Goal: Transaction & Acquisition: Purchase product/service

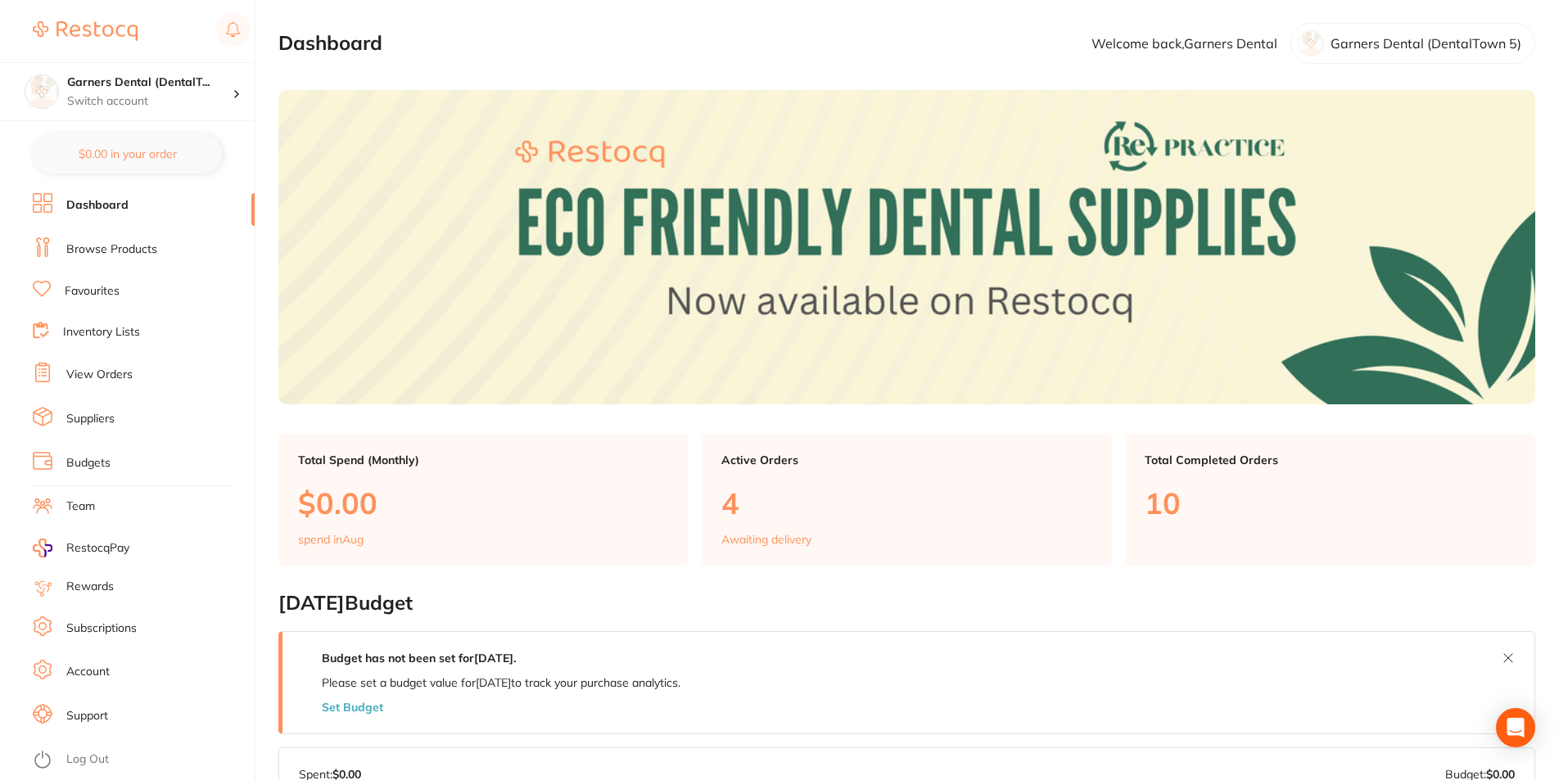
click at [108, 245] on link "Browse Products" at bounding box center [112, 250] width 91 height 16
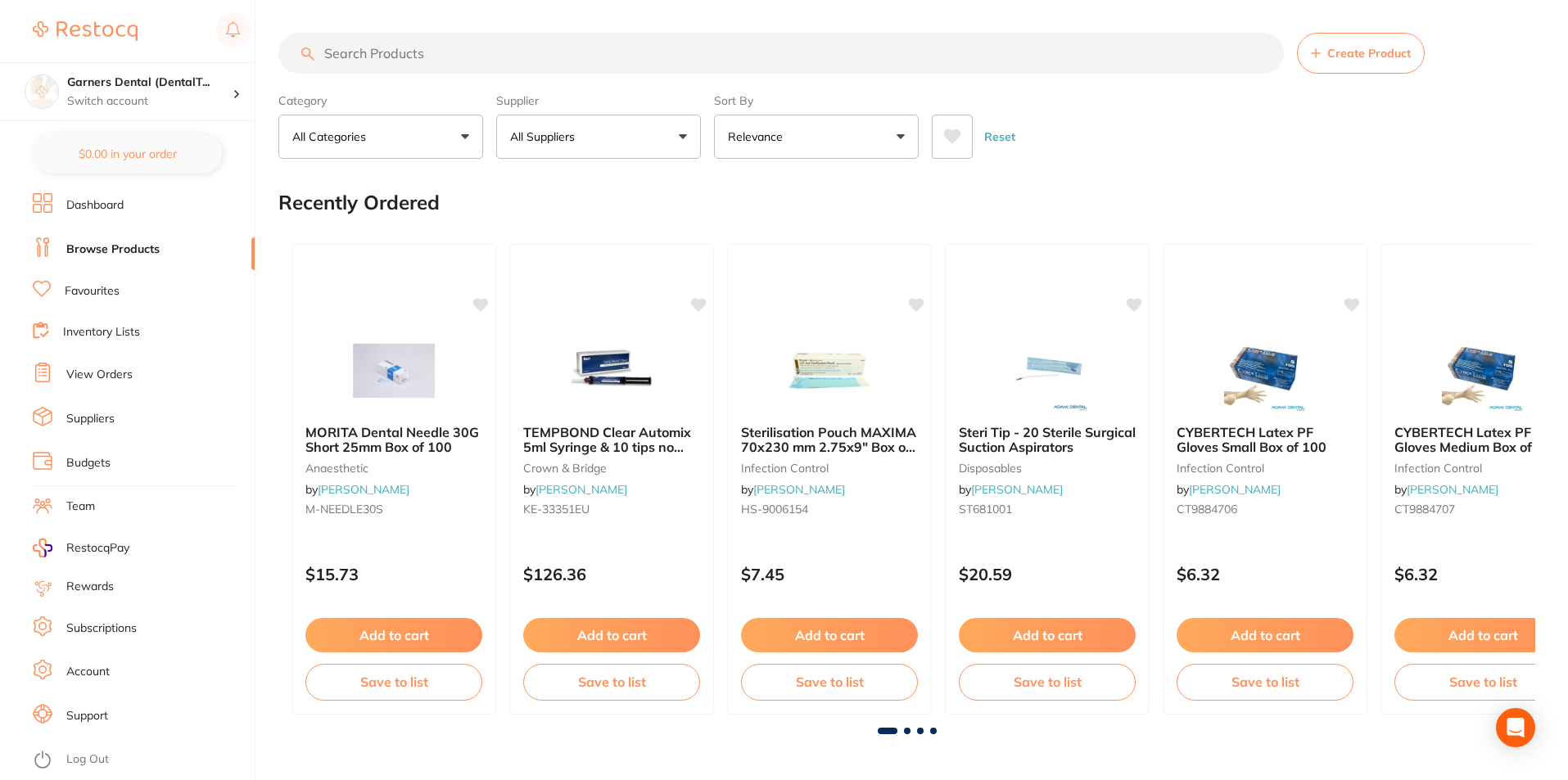
click at [531, 58] on input "search" at bounding box center [780, 53] width 1005 height 41
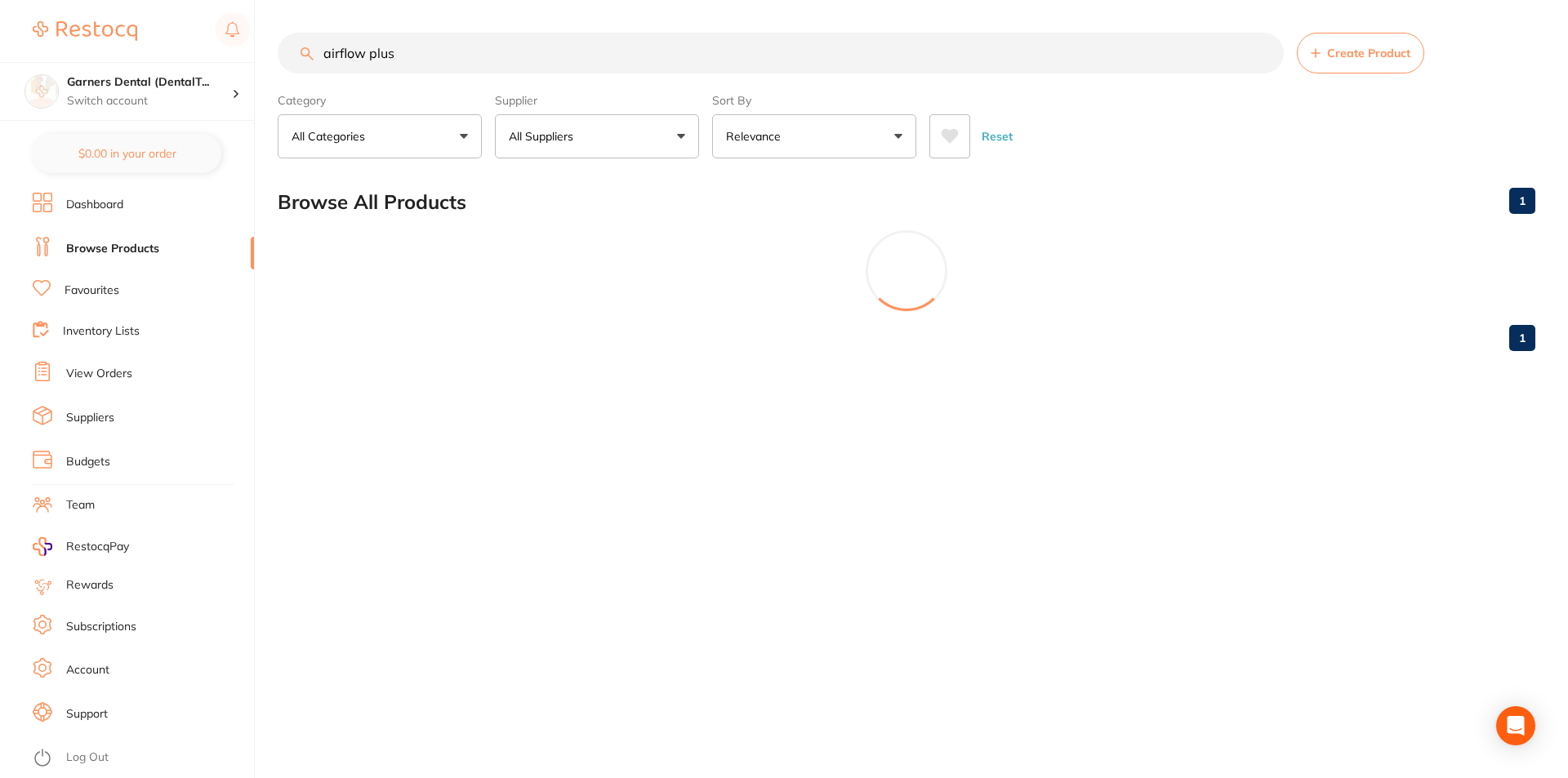
type input "airflow plus"
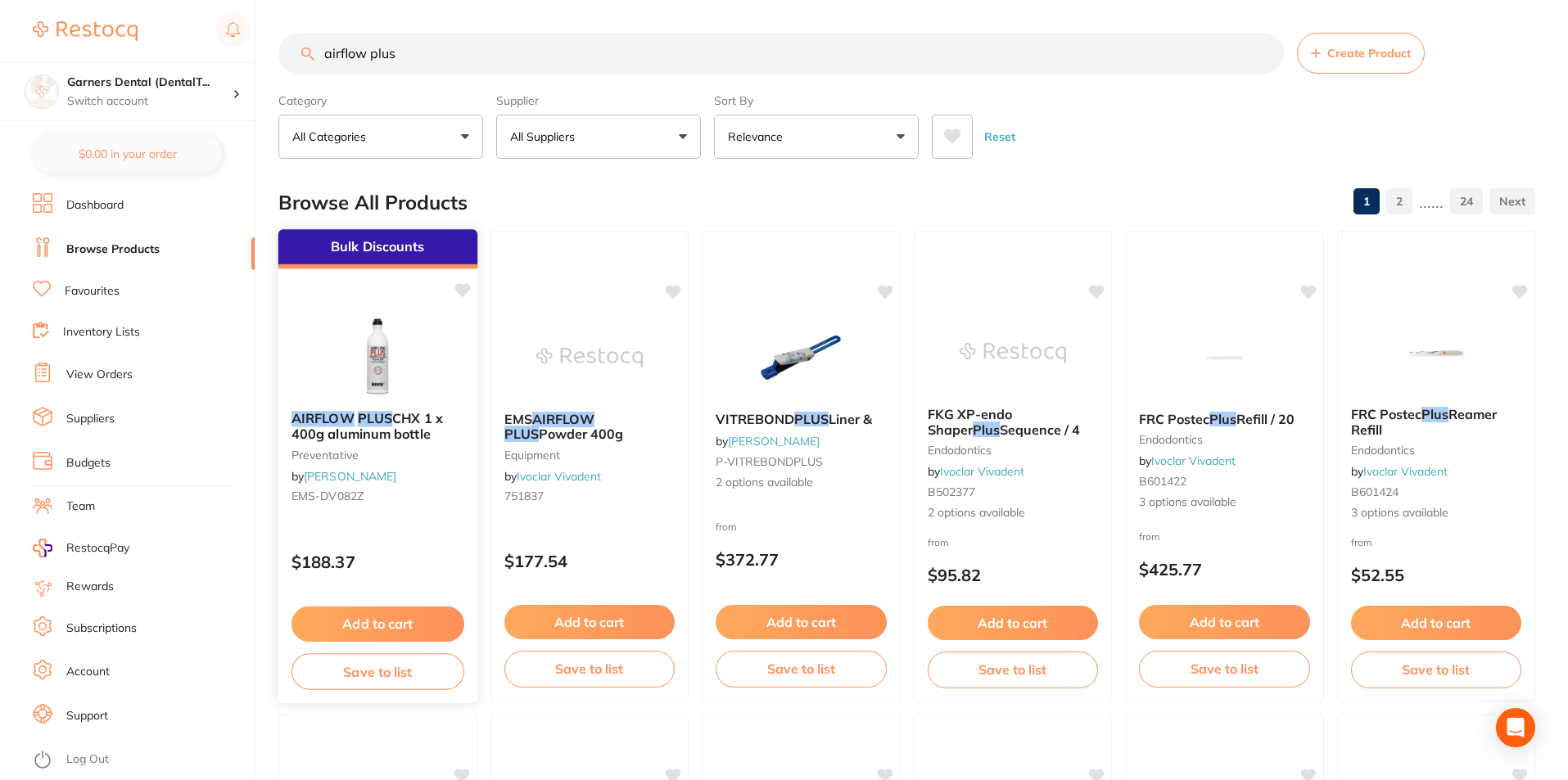
click at [401, 354] on img at bounding box center [377, 356] width 107 height 82
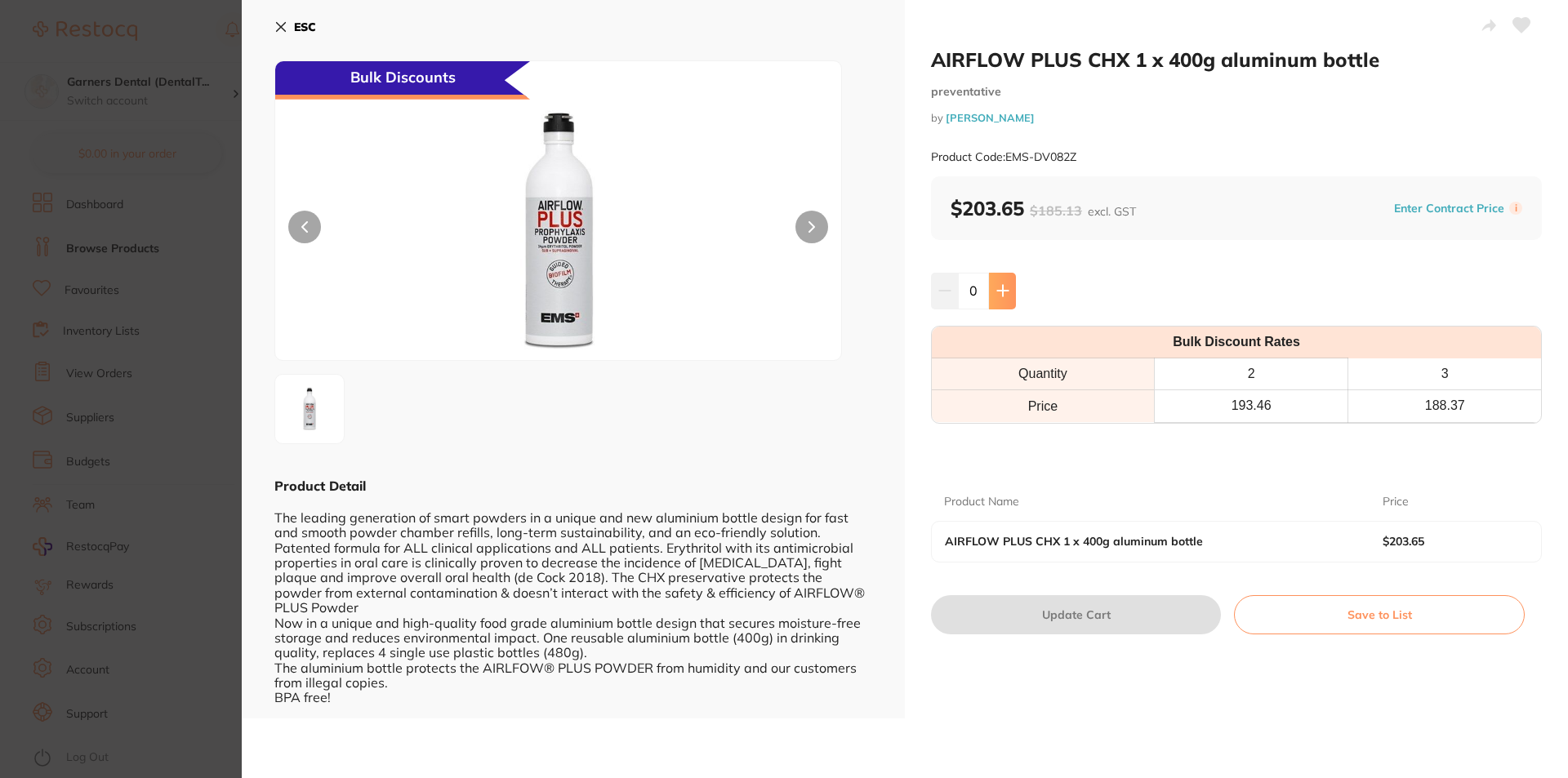
click at [999, 287] on icon at bounding box center [1002, 291] width 11 height 11
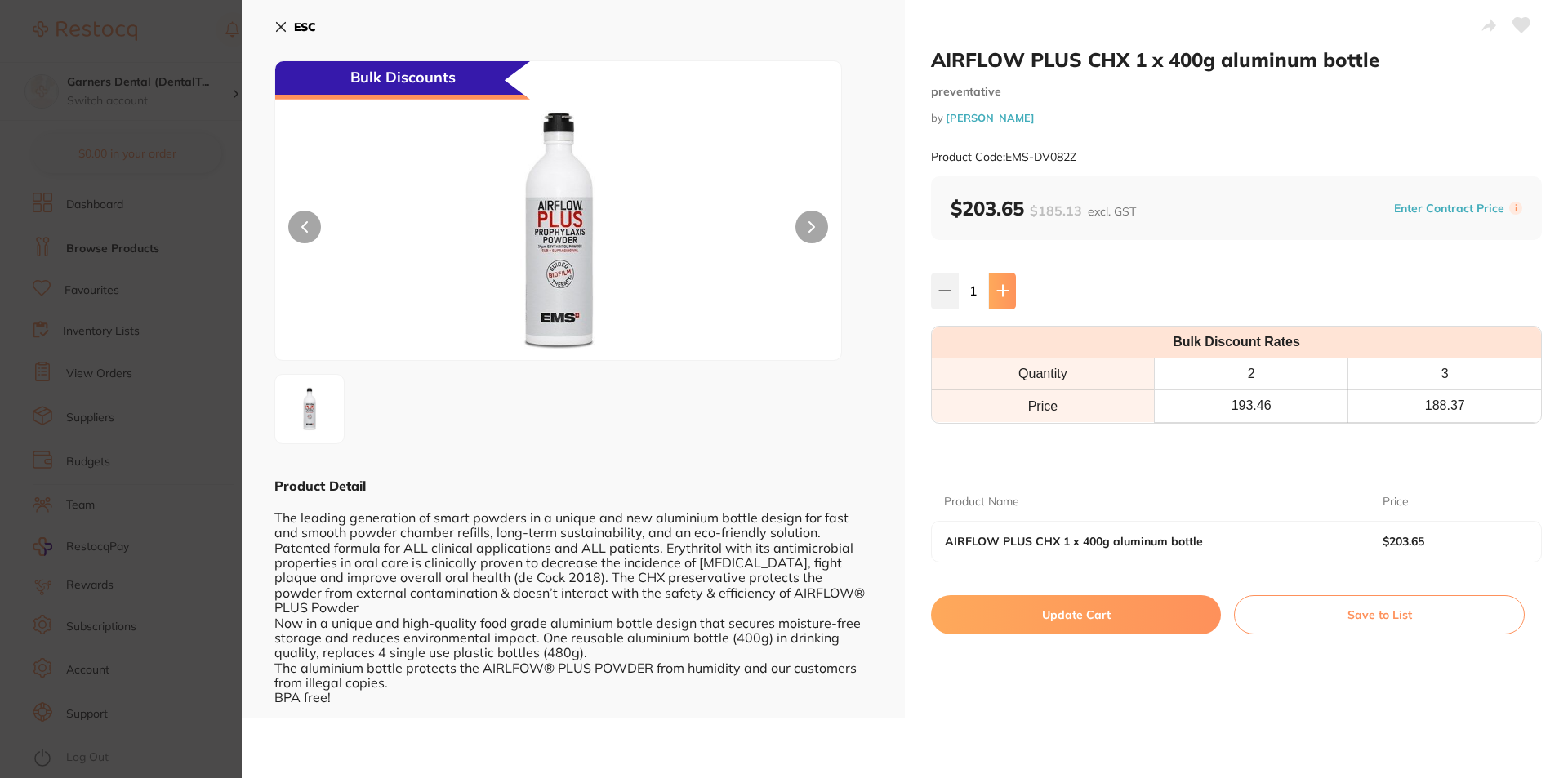
click at [998, 287] on icon at bounding box center [1003, 291] width 13 height 13
type input "4"
drag, startPoint x: 1476, startPoint y: 405, endPoint x: 1384, endPoint y: 404, distance: 92.0
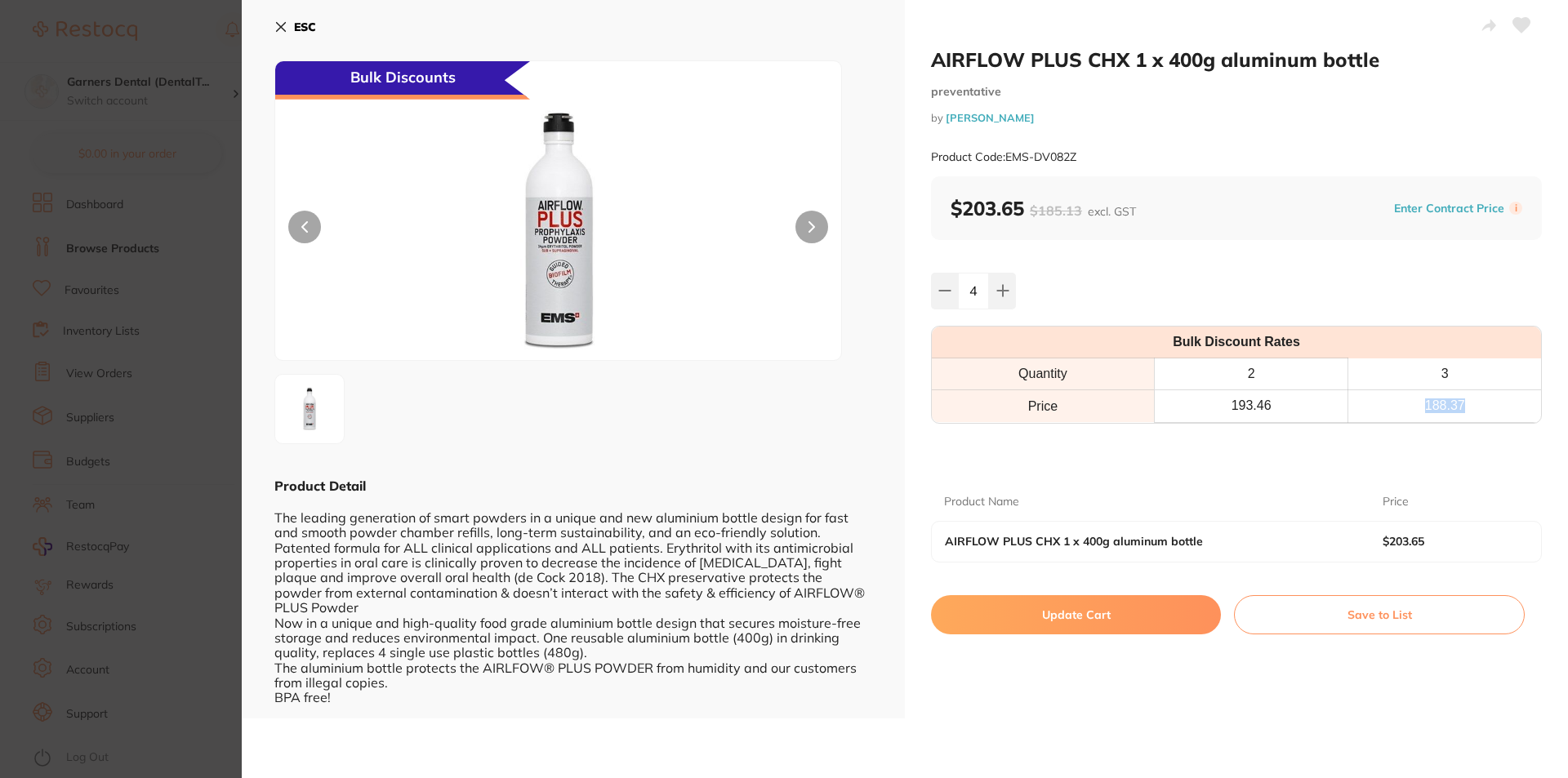
click at [1384, 404] on th "188.37" at bounding box center [1444, 406] width 193 height 32
click at [285, 21] on icon at bounding box center [281, 26] width 13 height 13
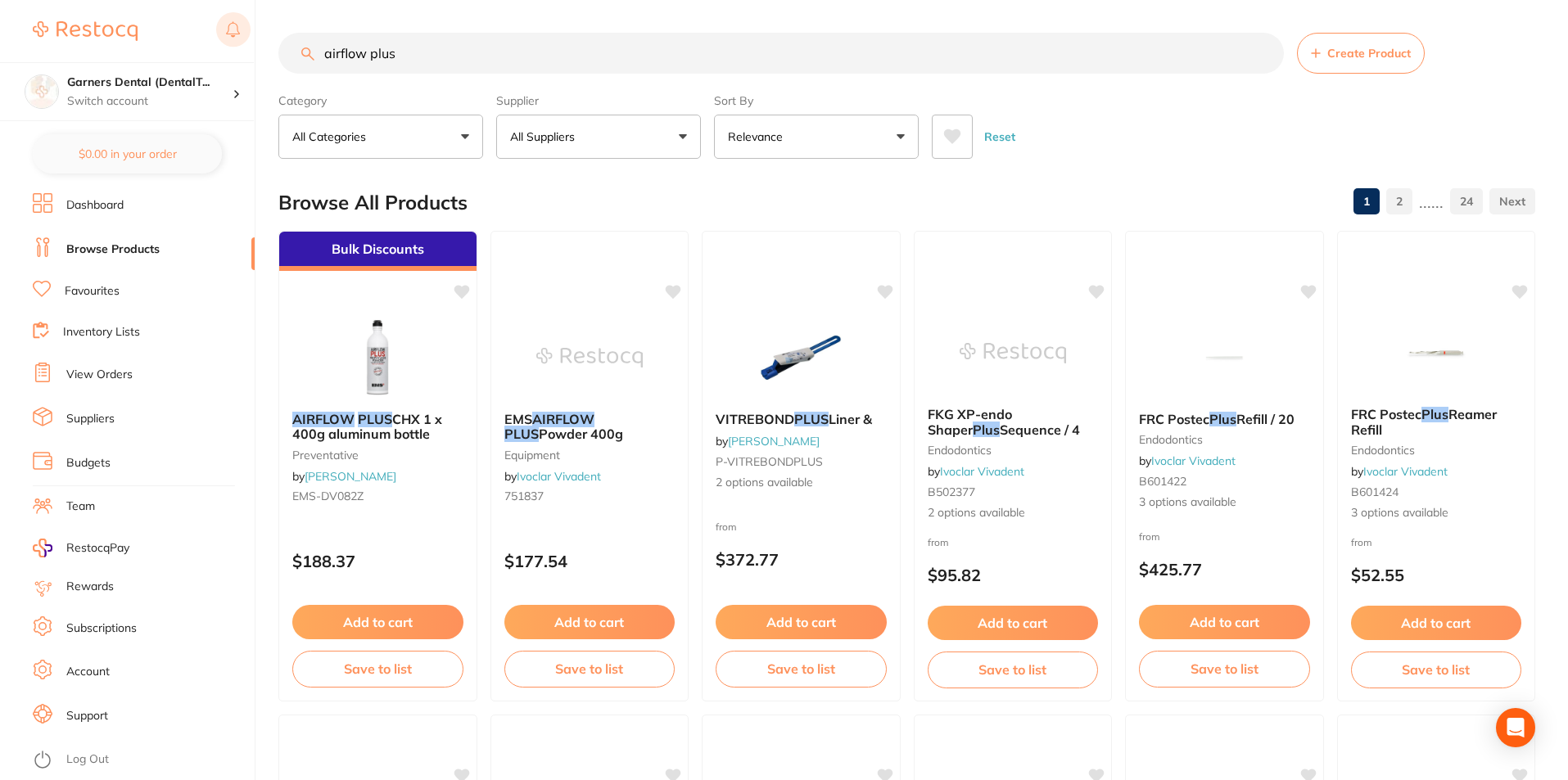
drag, startPoint x: 393, startPoint y: 53, endPoint x: 245, endPoint y: 48, distance: 148.1
click at [245, 48] on div "$0.00 Garners Dental (DentalT... Switch account Garners Dental (DentalTown 5) $…" at bounding box center [784, 390] width 1568 height 780
type input "tomident"
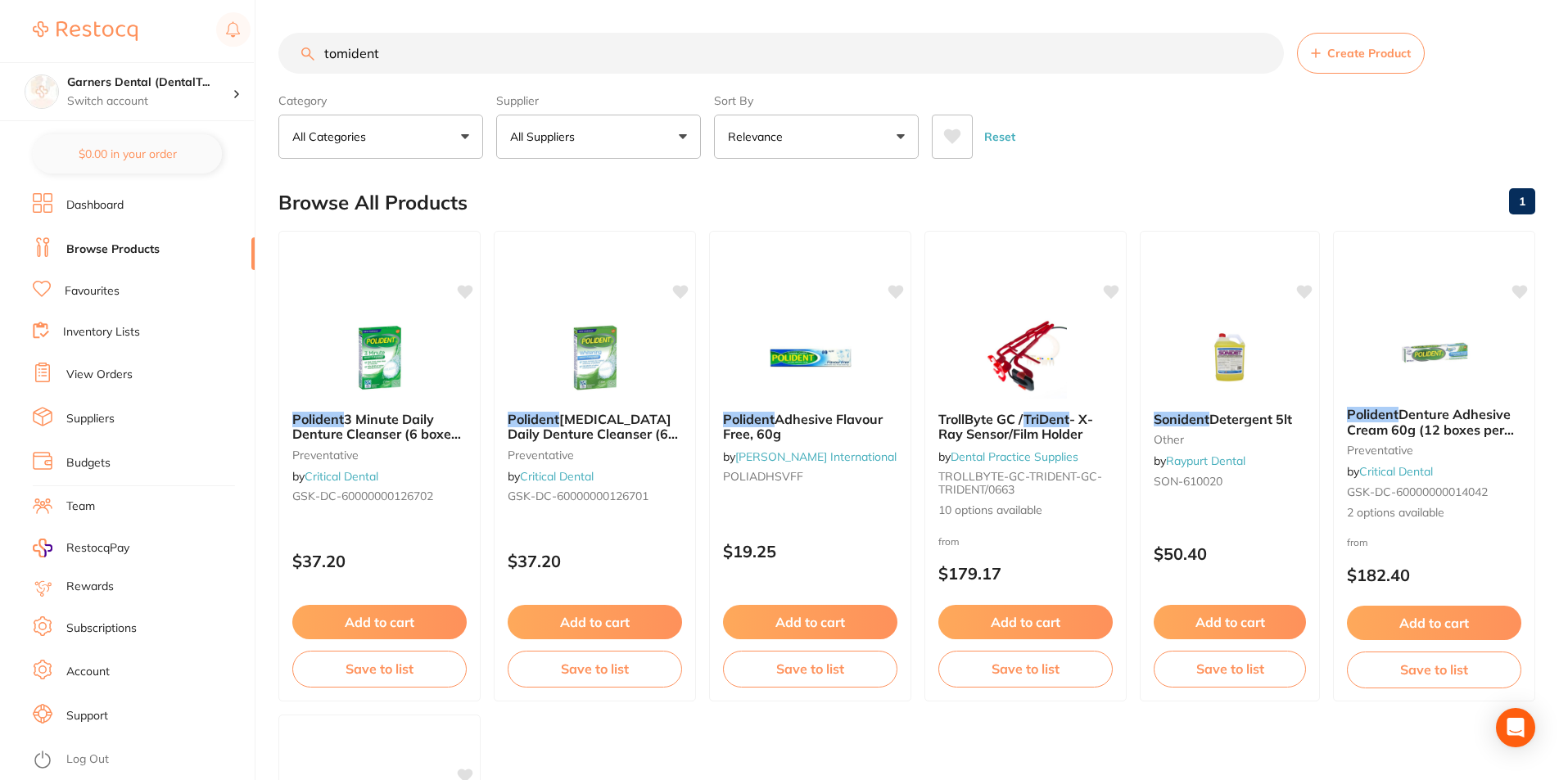
click at [110, 417] on link "Suppliers" at bounding box center [90, 419] width 49 height 16
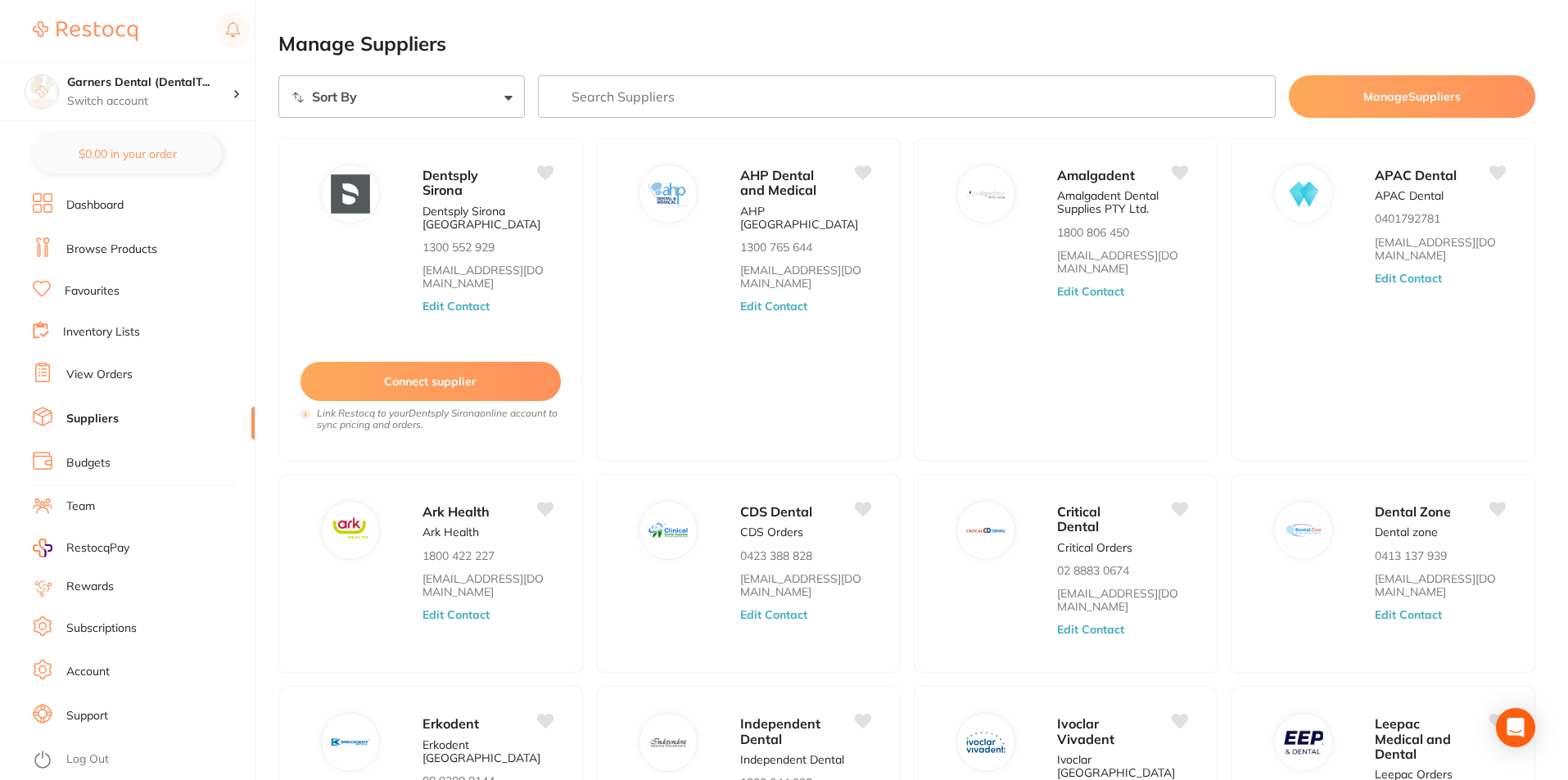
click at [709, 98] on input "search" at bounding box center [907, 97] width 739 height 42
type input "tomident"
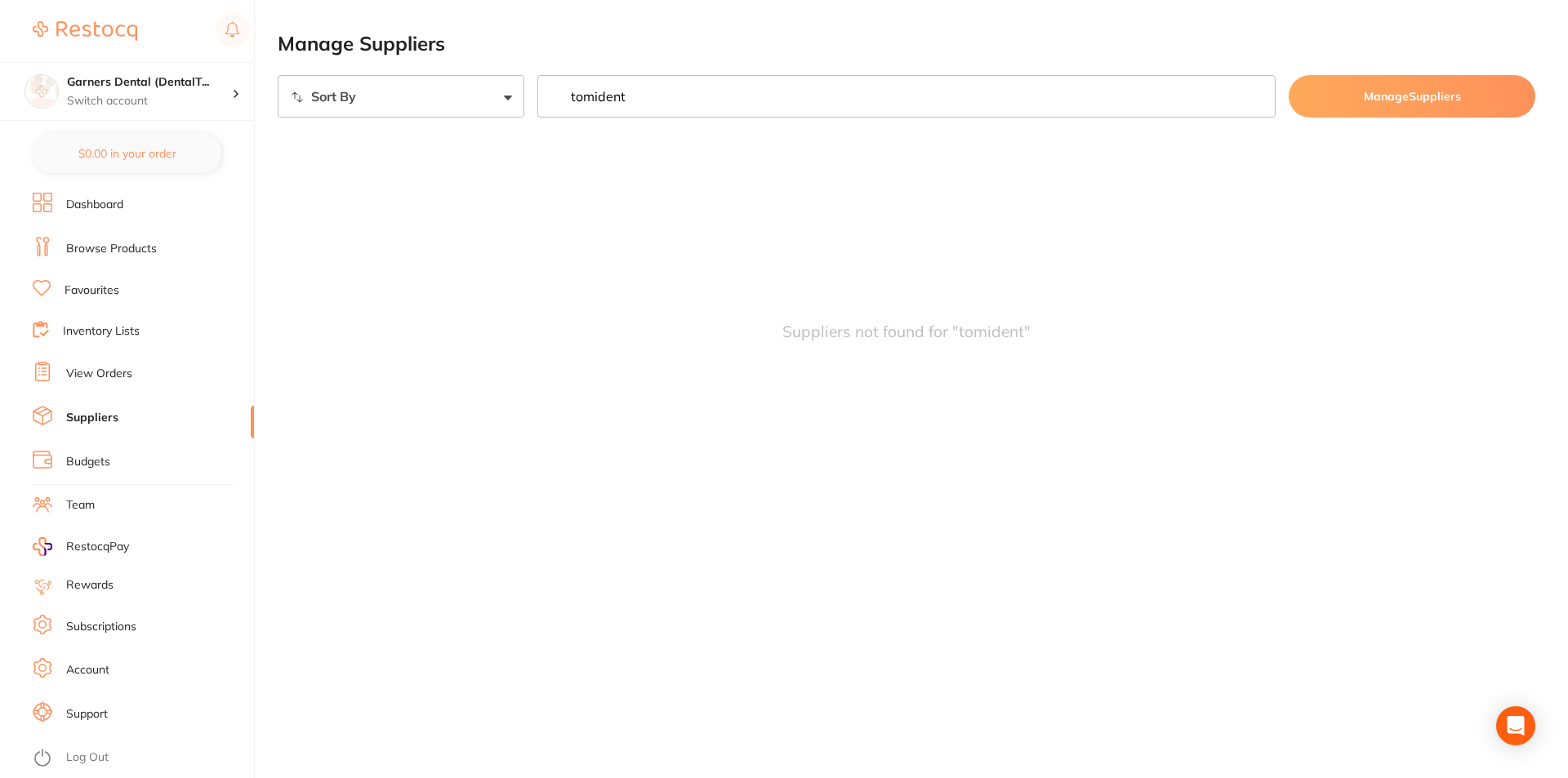
click at [1255, 93] on input "tomident" at bounding box center [906, 96] width 739 height 42
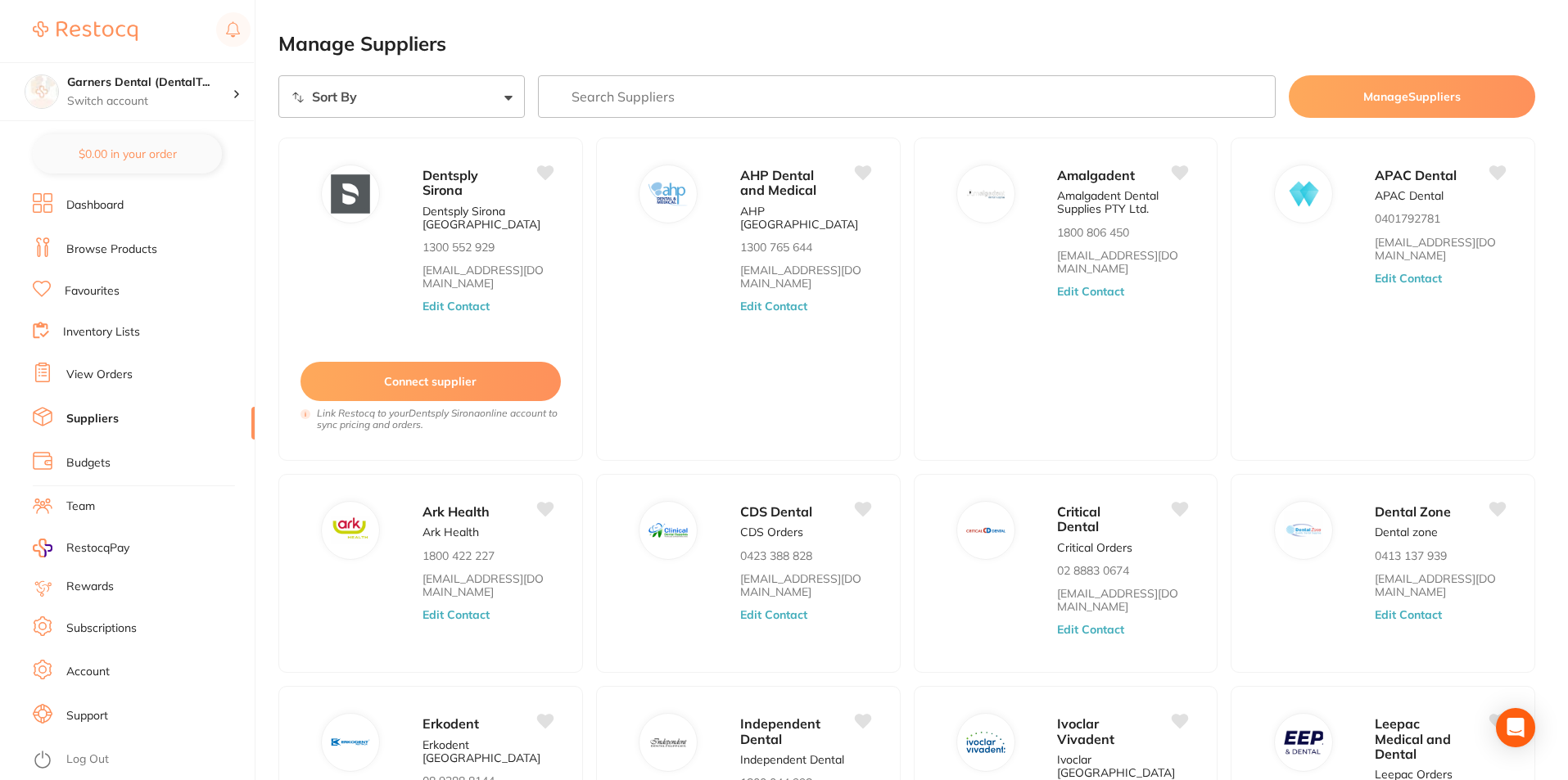
click at [133, 249] on link "Browse Products" at bounding box center [112, 250] width 91 height 16
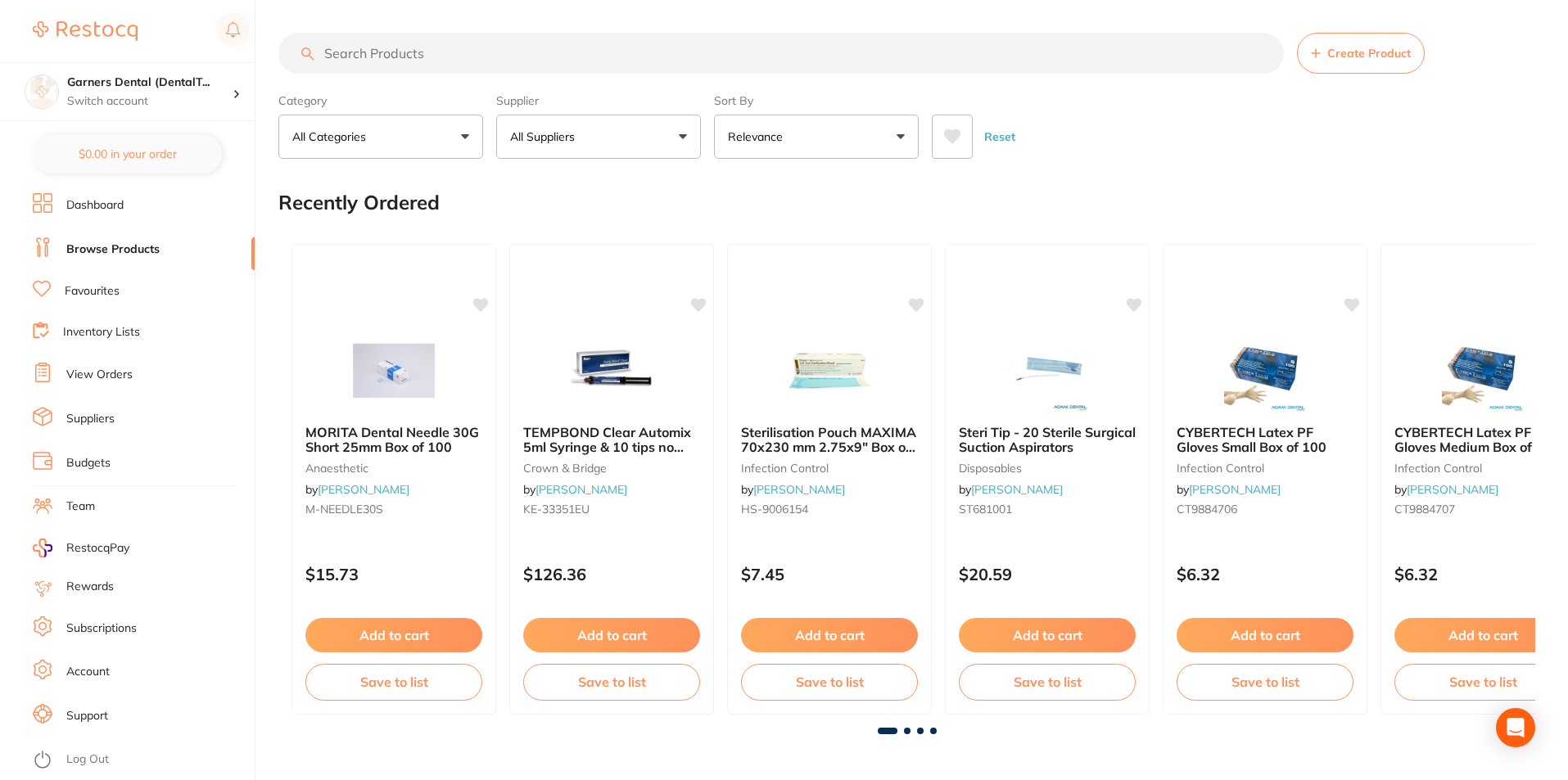
click at [548, 58] on input "search" at bounding box center [780, 53] width 1005 height 41
